Goal: Find specific page/section: Find specific page/section

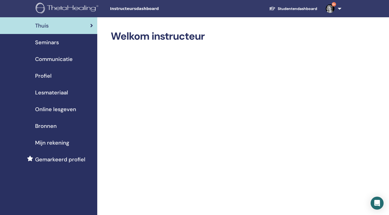
click at [61, 41] on div "Seminars" at bounding box center [48, 42] width 89 height 8
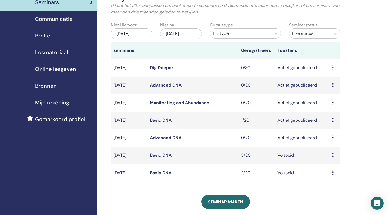
scroll to position [42, 0]
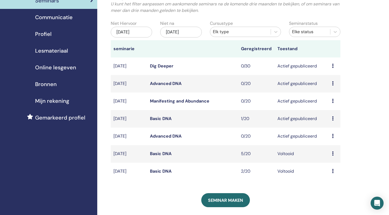
click at [332, 118] on icon at bounding box center [333, 118] width 2 height 4
click at [332, 139] on link "Deelnemers" at bounding box center [333, 139] width 24 height 6
